Goal: Task Accomplishment & Management: Complete application form

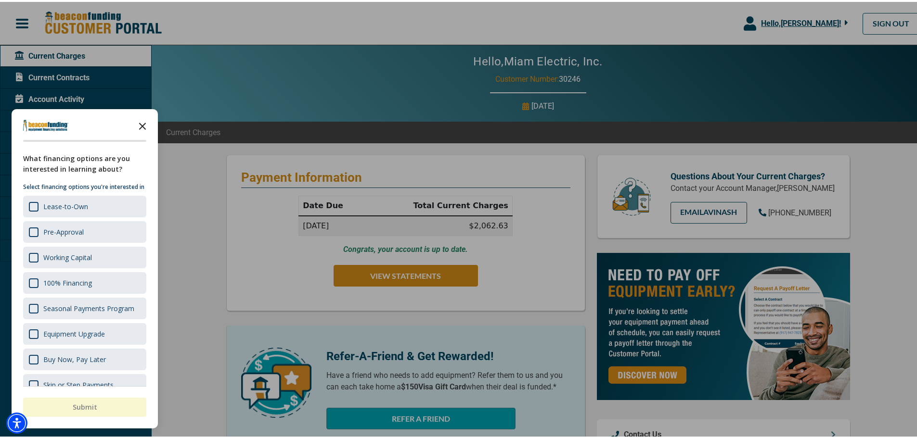
click at [143, 122] on icon "Close the survey" at bounding box center [142, 123] width 19 height 19
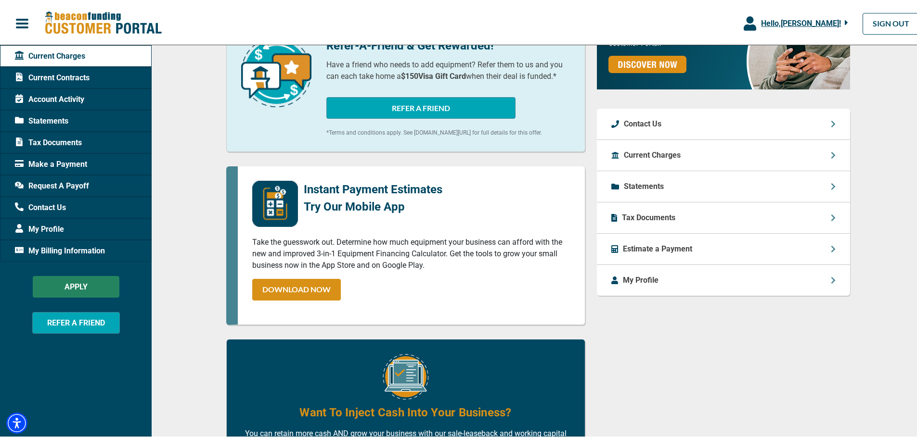
scroll to position [289, 0]
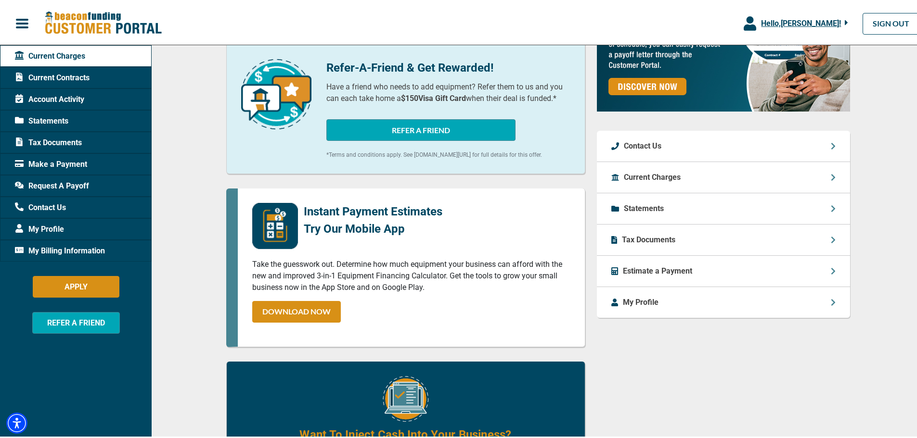
click at [84, 252] on span "My Billing Information" at bounding box center [60, 250] width 90 height 12
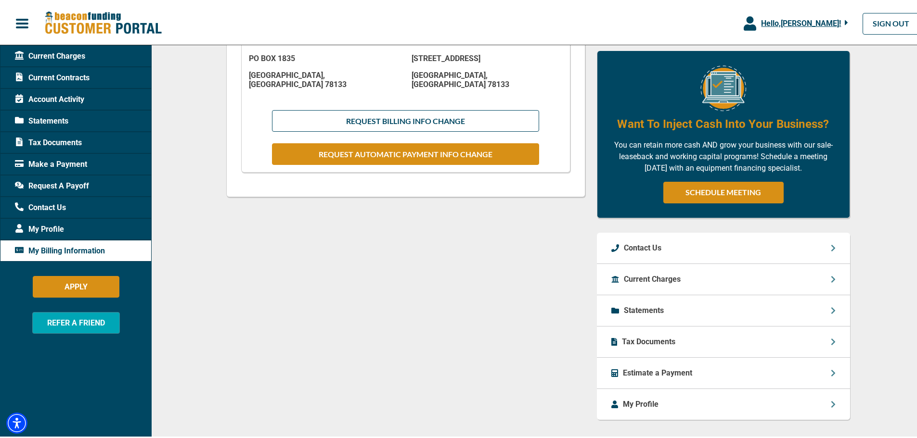
scroll to position [344, 0]
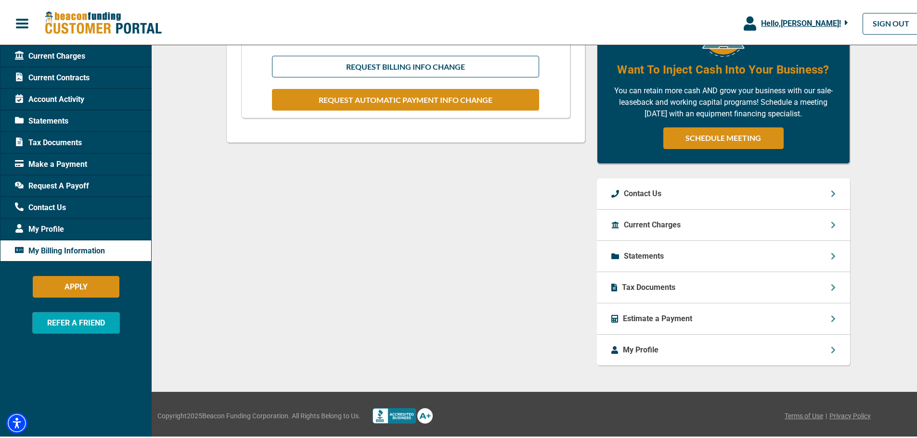
click at [636, 250] on p "Statements" at bounding box center [644, 255] width 40 height 12
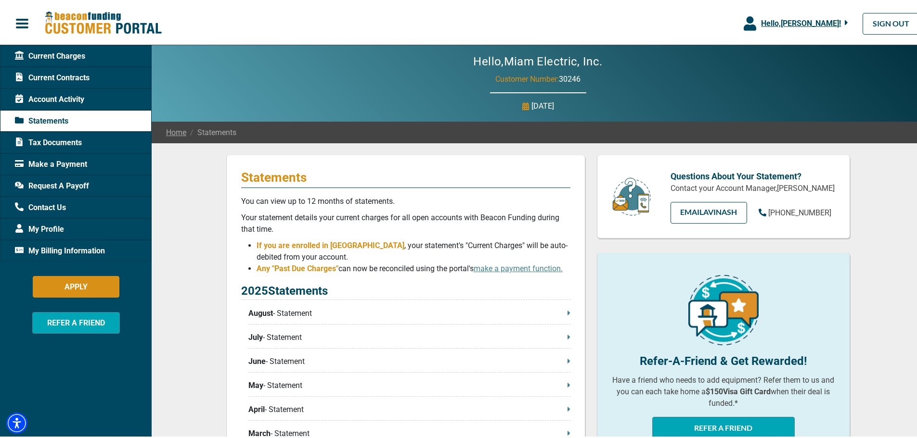
click at [51, 59] on span "Current Charges" at bounding box center [50, 55] width 70 height 12
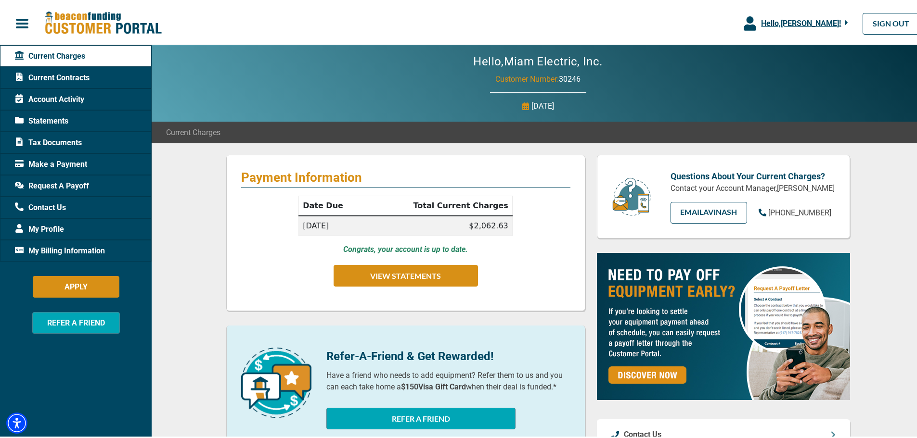
click at [49, 94] on span "Account Activity" at bounding box center [49, 98] width 69 height 12
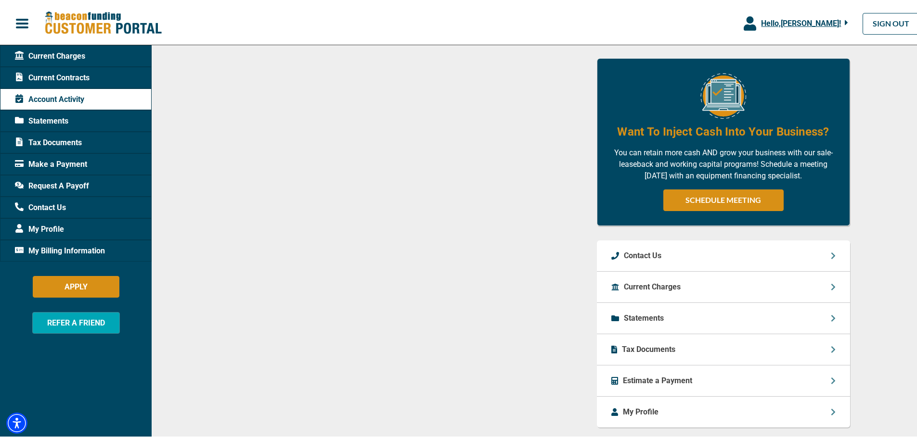
scroll to position [453, 0]
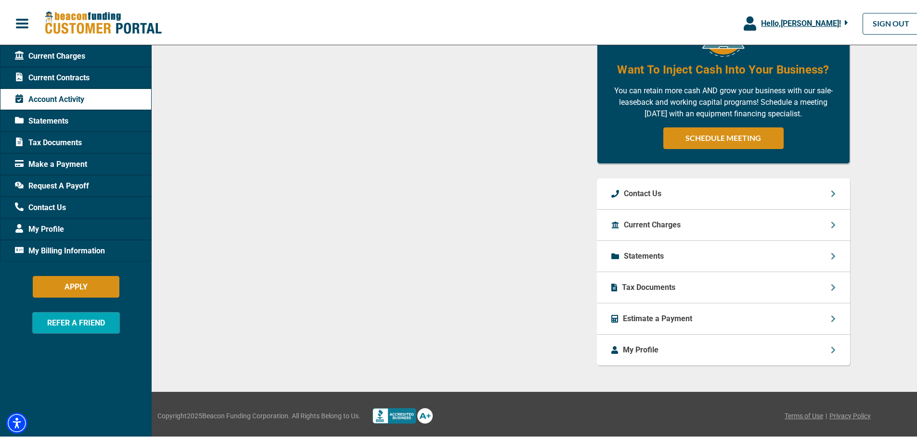
click at [831, 192] on icon at bounding box center [833, 192] width 5 height 8
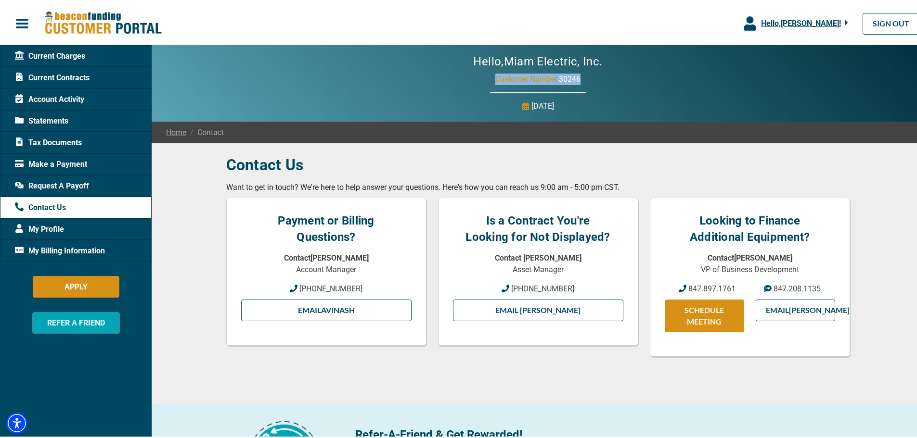
drag, startPoint x: 586, startPoint y: 76, endPoint x: 495, endPoint y: 77, distance: 91.0
click at [488, 78] on div "Hello, Miam Electric, Inc. Customer Number: 30246 [DATE]" at bounding box center [538, 81] width 772 height 77
copy p "Customer Number: 30246"
click at [73, 192] on div "Request A Payoff" at bounding box center [76, 184] width 152 height 22
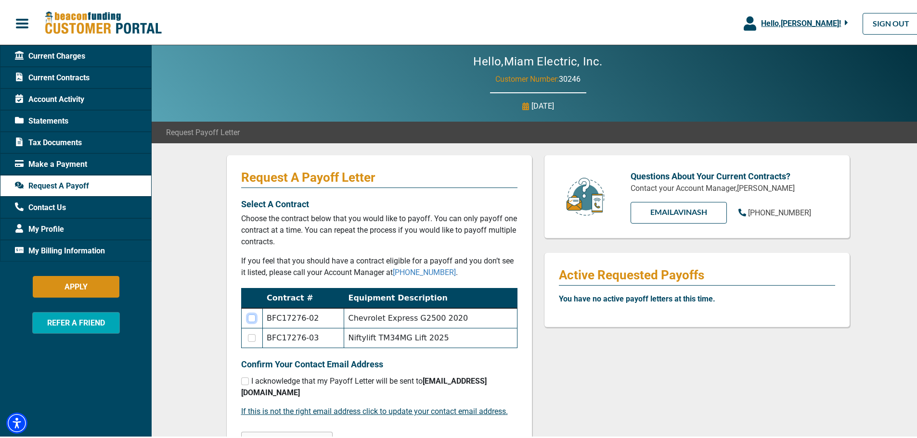
click at [249, 314] on input "checkbox" at bounding box center [252, 317] width 8 height 8
checkbox input "true"
click at [252, 337] on input "checkbox" at bounding box center [252, 337] width 8 height 8
checkbox input "true"
checkbox input "false"
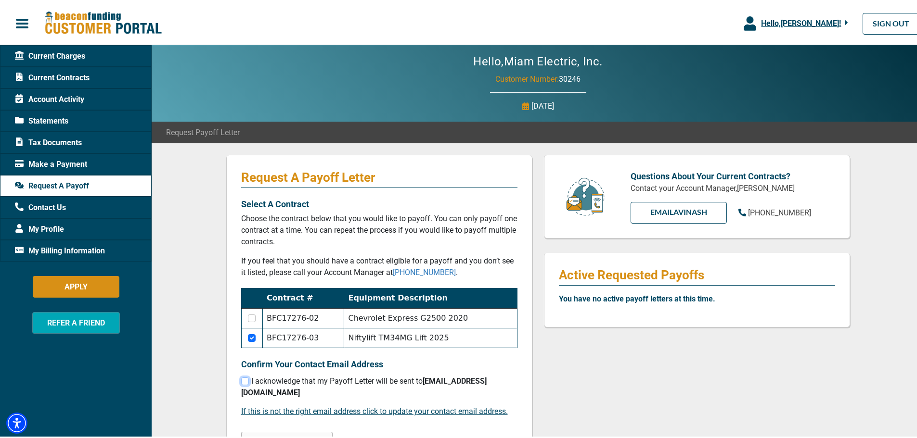
click at [241, 379] on input "checkbox" at bounding box center [245, 380] width 8 height 8
checkbox input "true"
click at [248, 316] on input "checkbox" at bounding box center [252, 317] width 8 height 8
checkbox input "true"
checkbox input "false"
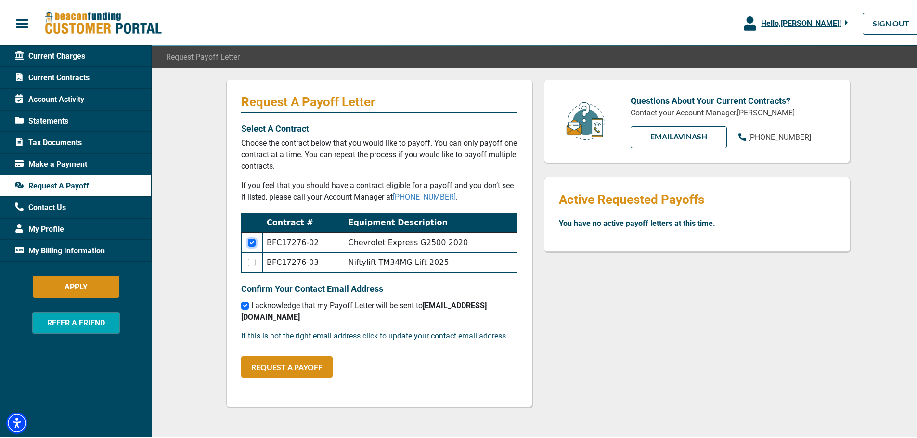
scroll to position [96, 0]
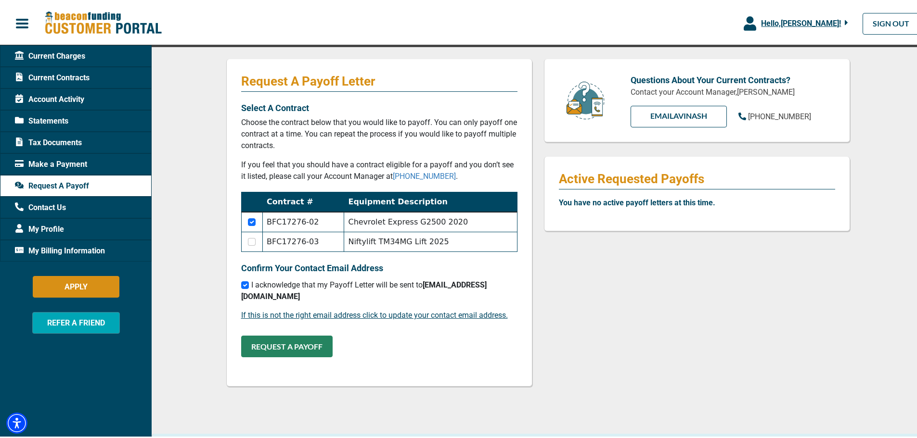
click at [272, 343] on button "REQUEST A PAYOFF" at bounding box center [286, 345] width 91 height 22
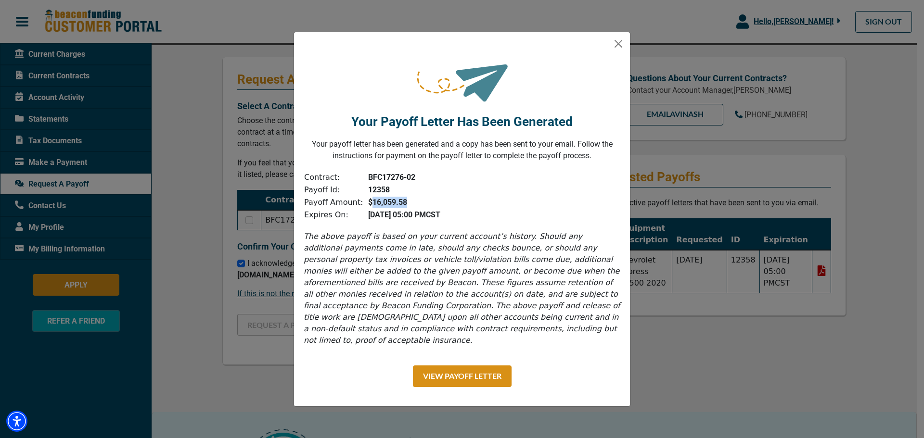
drag, startPoint x: 364, startPoint y: 211, endPoint x: 405, endPoint y: 206, distance: 40.7
click at [405, 206] on td "$16,059.58" at bounding box center [401, 202] width 77 height 13
copy b "16,059.58"
click at [620, 49] on button "Close" at bounding box center [618, 43] width 15 height 15
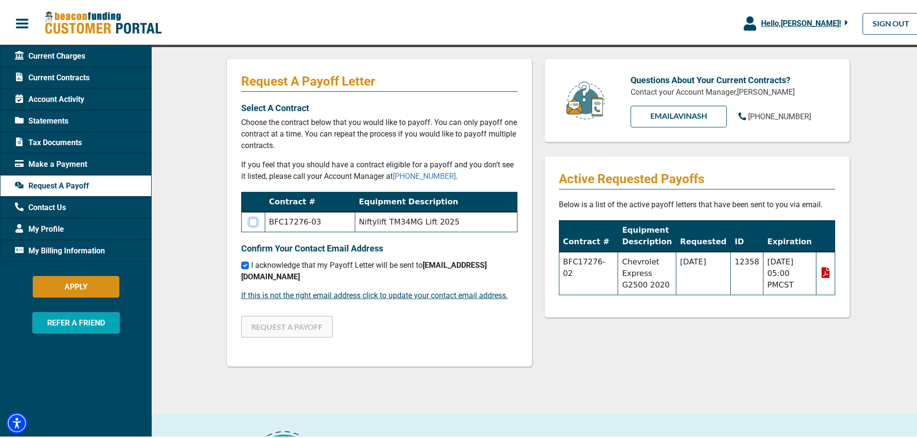
click at [254, 222] on input "checkbox" at bounding box center [253, 221] width 8 height 8
checkbox input "true"
click at [317, 332] on button "REQUEST A PAYOFF" at bounding box center [286, 325] width 91 height 22
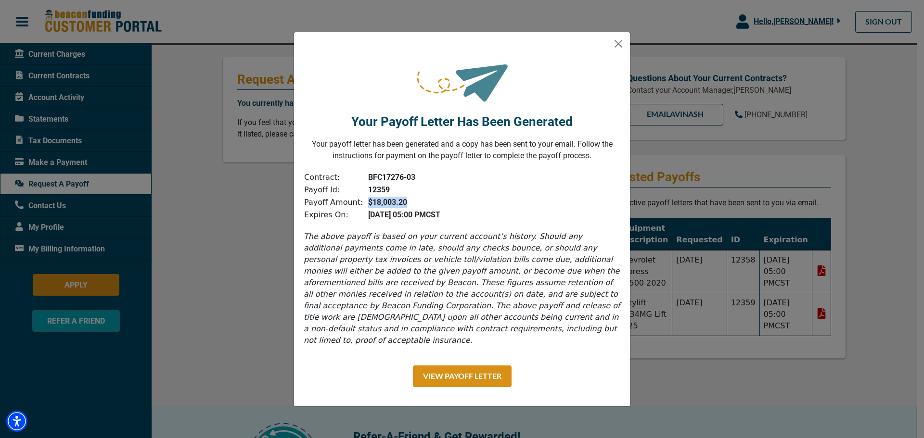
drag, startPoint x: 413, startPoint y: 209, endPoint x: 362, endPoint y: 211, distance: 50.6
click at [363, 209] on td "$18,003.20" at bounding box center [401, 202] width 77 height 13
copy b "$18,003.20"
click at [618, 51] on button "Close" at bounding box center [618, 43] width 15 height 15
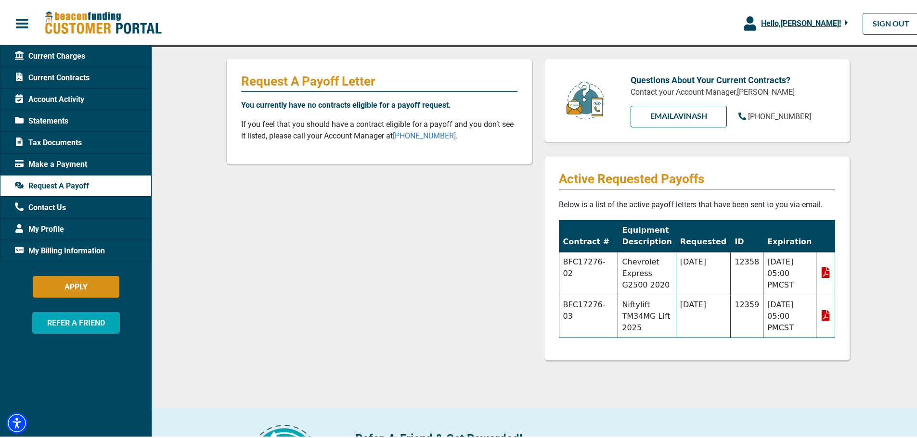
click at [327, 286] on div "Request A Payoff Letter You currently have no contracts eligible for a payoff r…" at bounding box center [379, 215] width 318 height 316
